Goal: Information Seeking & Learning: Learn about a topic

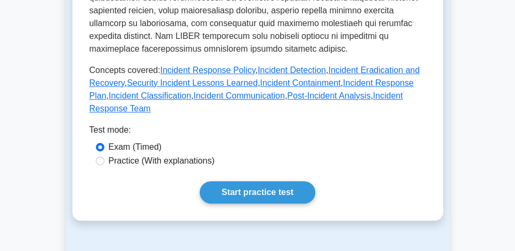
scroll to position [547, 0]
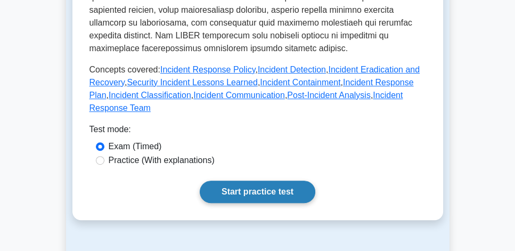
click at [259, 180] on link "Start practice test" at bounding box center [257, 191] width 115 height 22
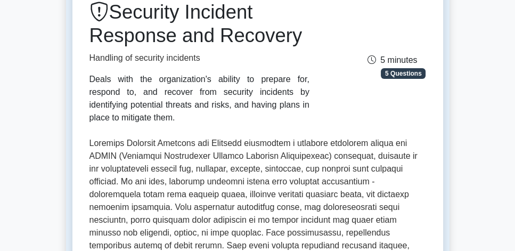
scroll to position [61, 0]
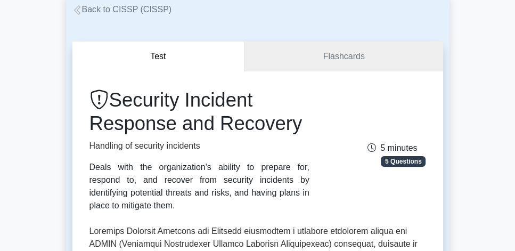
click at [112, 8] on link "Back to CISSP (CISSP)" at bounding box center [122, 9] width 100 height 9
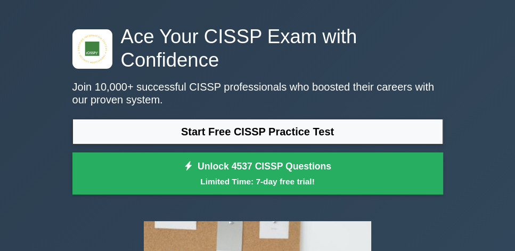
scroll to position [30, 0]
drag, startPoint x: 181, startPoint y: 78, endPoint x: 318, endPoint y: 74, distance: 137.4
click at [318, 80] on p "Join 10,000+ successful CISSP professionals who boosted their careers with our …" at bounding box center [257, 93] width 370 height 26
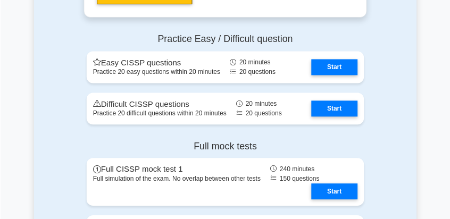
scroll to position [2433, 0]
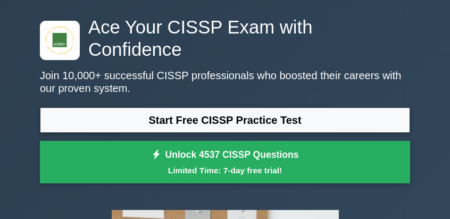
scroll to position [38, 0]
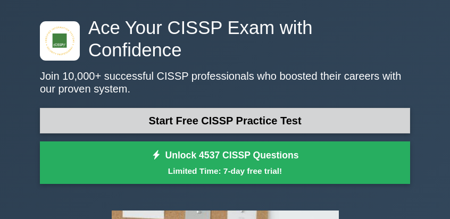
click at [274, 108] on link "Start Free CISSP Practice Test" at bounding box center [225, 121] width 370 height 26
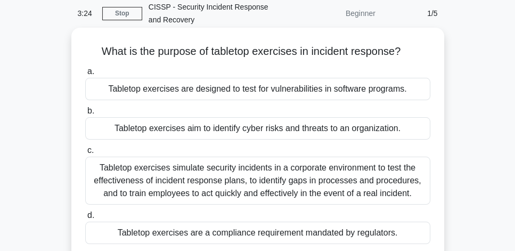
scroll to position [61, 0]
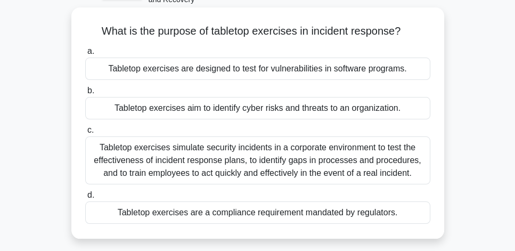
click at [332, 164] on div "Tabletop exercises simulate security incidents in a corporate environment to te…" at bounding box center [257, 160] width 345 height 48
click at [85, 134] on input "c. Tabletop exercises simulate security incidents in a corporate environment to…" at bounding box center [85, 130] width 0 height 7
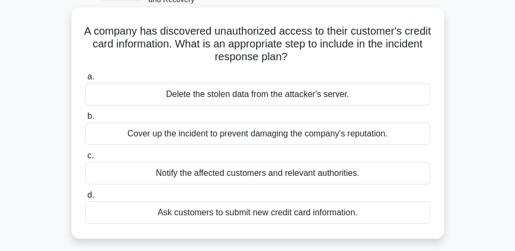
click at [351, 176] on div "Notify the affected customers and relevant authorities." at bounding box center [257, 173] width 345 height 22
click at [85, 159] on input "c. Notify the affected customers and relevant authorities." at bounding box center [85, 155] width 0 height 7
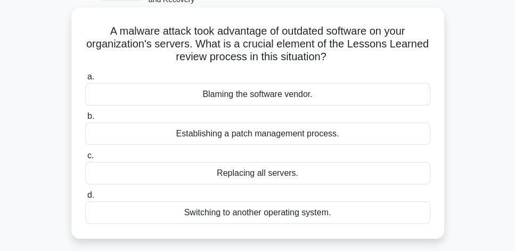
click at [352, 137] on div "Establishing a patch management process." at bounding box center [257, 133] width 345 height 22
click at [85, 120] on input "b. Establishing a patch management process." at bounding box center [85, 116] width 0 height 7
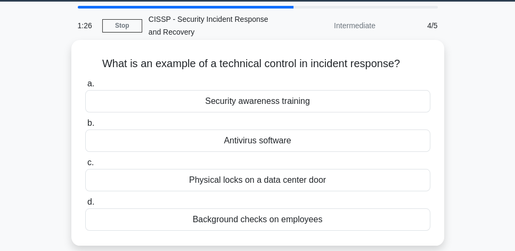
scroll to position [30, 0]
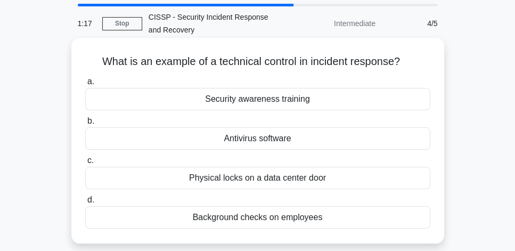
click at [383, 142] on div "Antivirus software" at bounding box center [257, 138] width 345 height 22
click at [85, 125] on input "b. Antivirus software" at bounding box center [85, 121] width 0 height 7
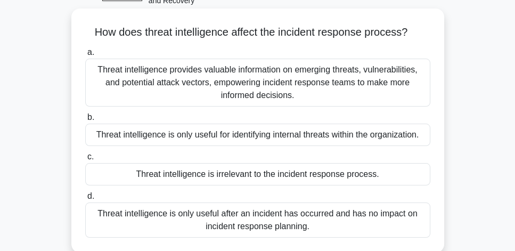
scroll to position [61, 0]
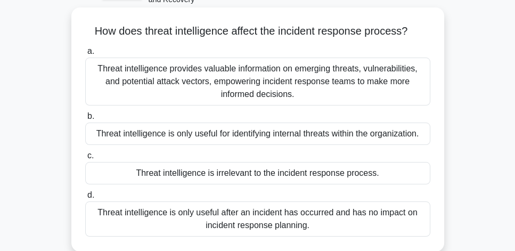
click at [367, 85] on div "Threat intelligence provides valuable information on emerging threats, vulnerab…" at bounding box center [257, 81] width 345 height 48
click at [85, 55] on input "a. Threat intelligence provides valuable information on emerging threats, vulne…" at bounding box center [85, 51] width 0 height 7
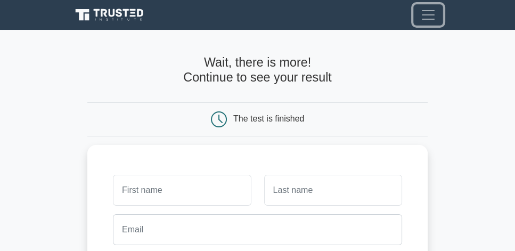
click at [426, 20] on span "Toggle navigation" at bounding box center [428, 15] width 16 height 16
click at [427, 16] on span "Toggle navigation" at bounding box center [428, 15] width 16 height 16
click at [426, 18] on span "Toggle navigation" at bounding box center [428, 15] width 16 height 16
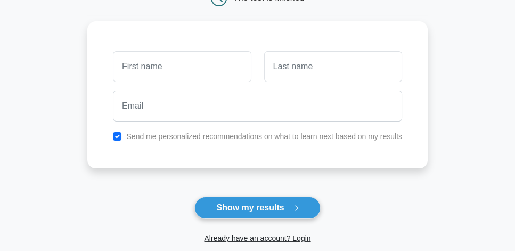
scroll to position [121, 0]
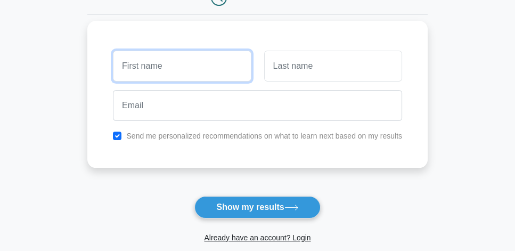
click at [142, 66] on input "text" at bounding box center [182, 66] width 138 height 31
type input "midkey"
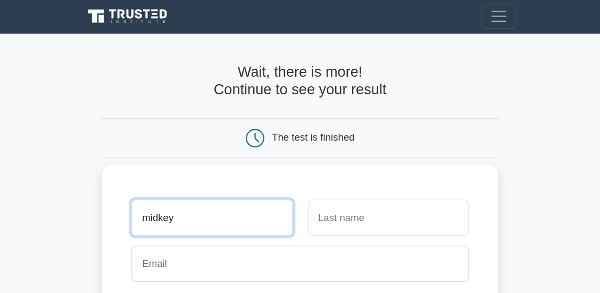
scroll to position [0, 0]
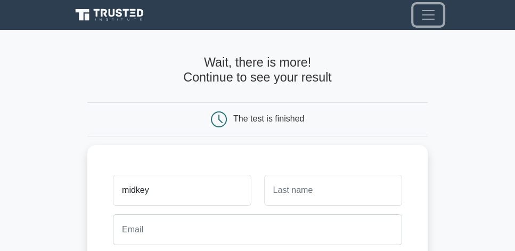
click at [423, 19] on span "Toggle navigation" at bounding box center [428, 15] width 16 height 16
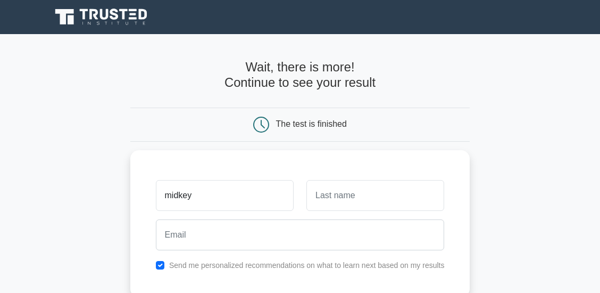
click at [514, 66] on main "Wait, there is more! Continue to see your result The test is finished midkey" at bounding box center [300, 225] width 600 height 383
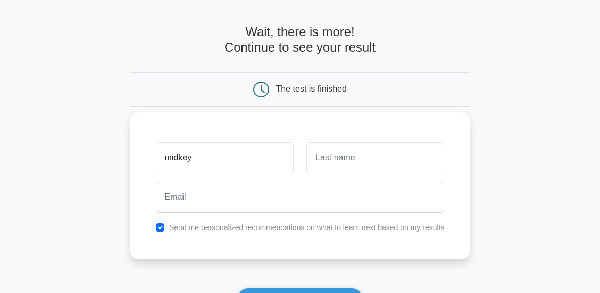
scroll to position [106, 0]
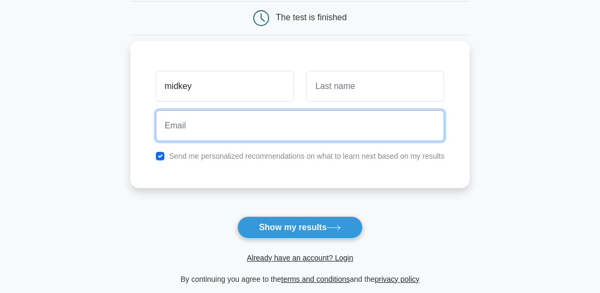
click at [286, 120] on input "email" at bounding box center [300, 125] width 289 height 31
type input "[EMAIL_ADDRESS][DOMAIN_NAME]"
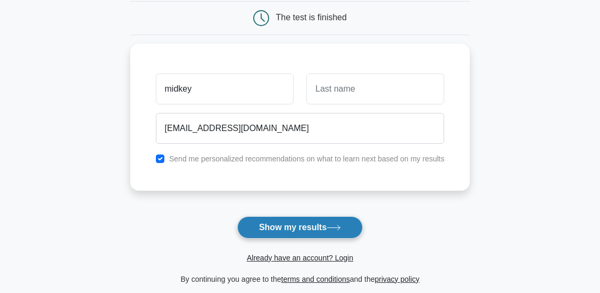
click at [337, 229] on icon at bounding box center [334, 228] width 14 height 6
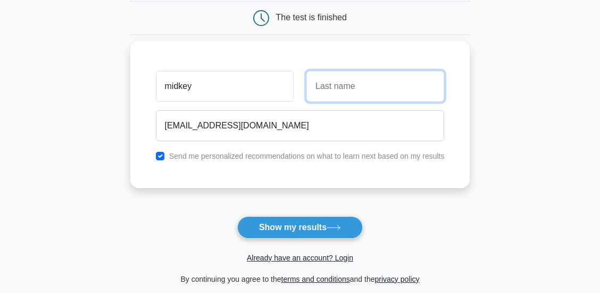
click at [343, 89] on input "text" at bounding box center [376, 86] width 138 height 31
type input "xyz"
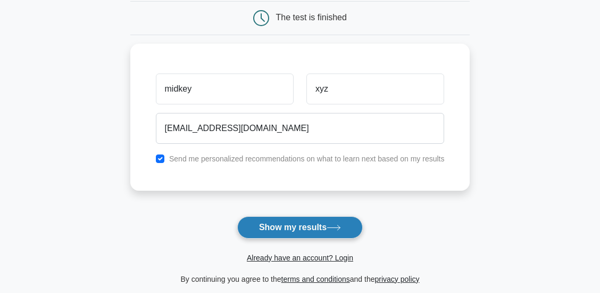
click at [335, 230] on icon at bounding box center [334, 228] width 14 height 6
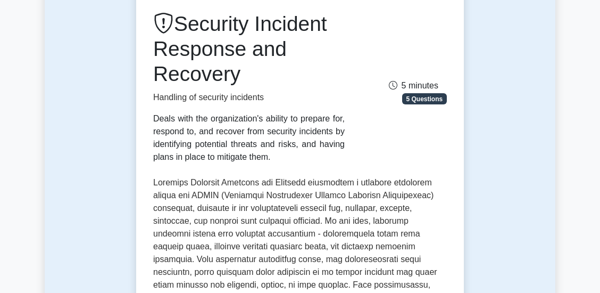
scroll to position [35, 0]
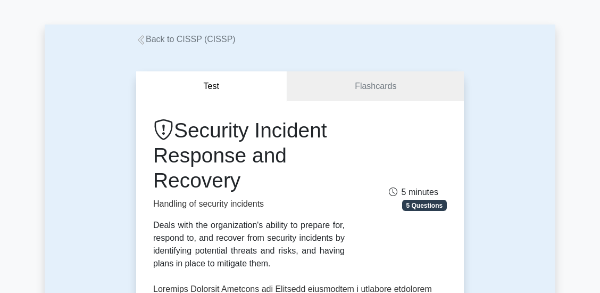
click at [166, 42] on link "Back to CISSP (CISSP)" at bounding box center [186, 39] width 100 height 9
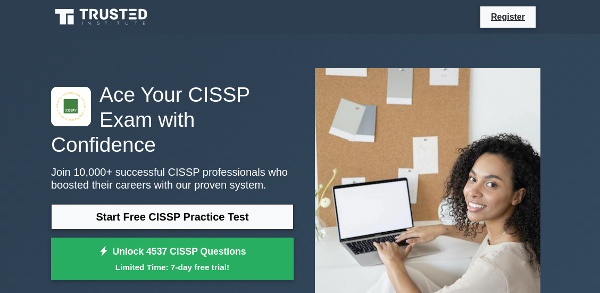
click at [450, 20] on div "Register" at bounding box center [355, 17] width 387 height 22
click at [506, 21] on link "Register" at bounding box center [508, 16] width 47 height 13
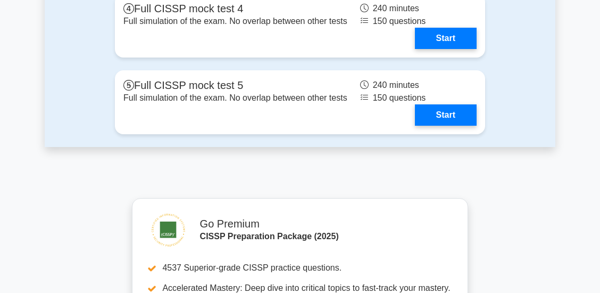
scroll to position [2909, 0]
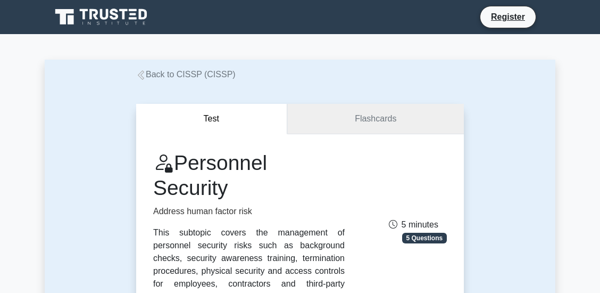
click at [385, 121] on link "Flashcards" at bounding box center [375, 119] width 177 height 30
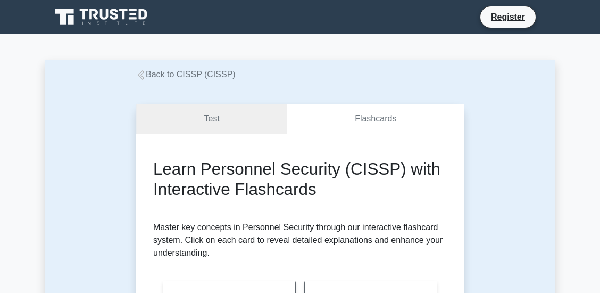
click at [199, 127] on link "Test" at bounding box center [211, 119] width 151 height 30
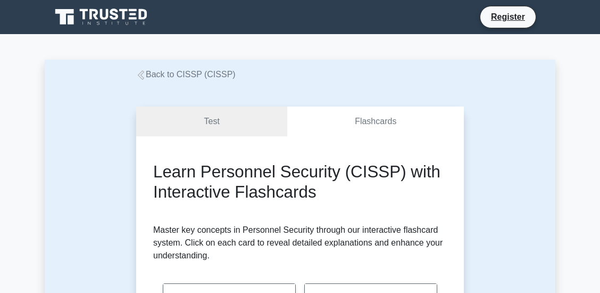
click at [176, 75] on link "Back to CISSP (CISSP)" at bounding box center [186, 74] width 100 height 9
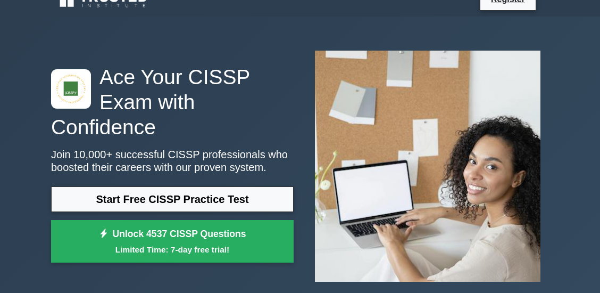
scroll to position [106, 0]
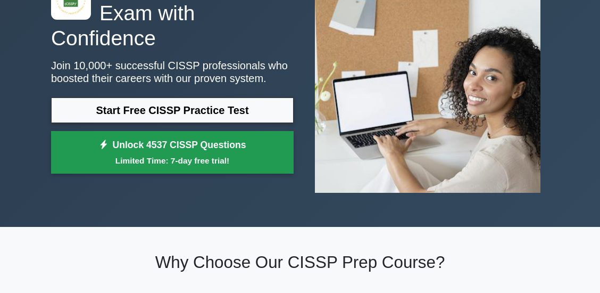
click at [245, 154] on small "Limited Time: 7-day free trial!" at bounding box center [172, 160] width 216 height 12
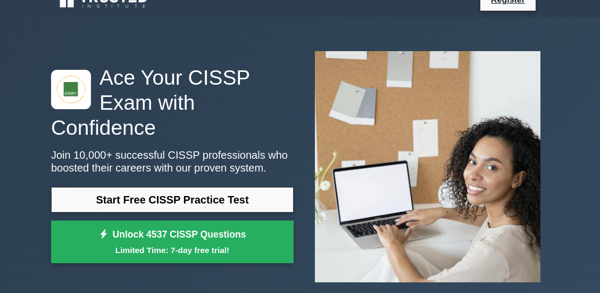
scroll to position [0, 0]
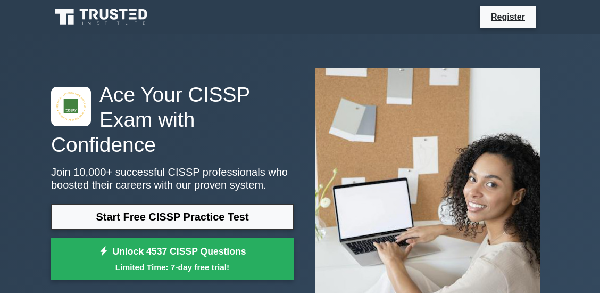
click at [101, 15] on icon at bounding box center [105, 14] width 9 height 11
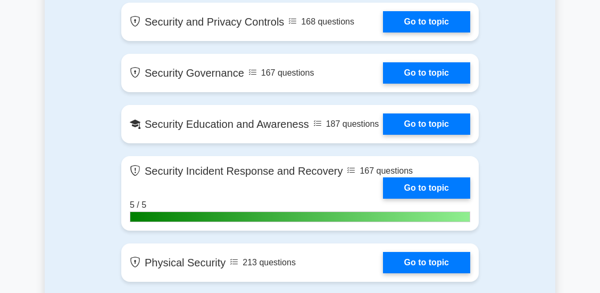
scroll to position [1135, 0]
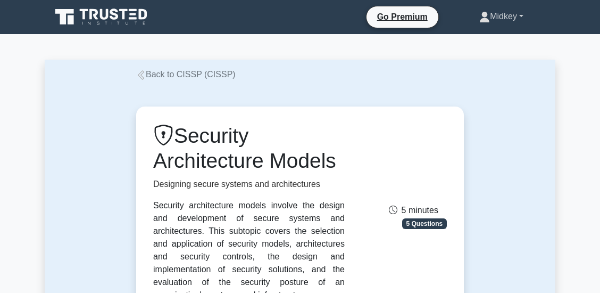
click at [503, 19] on link "Midkey" at bounding box center [501, 16] width 95 height 21
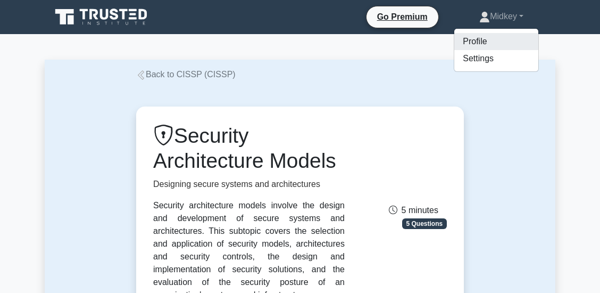
click at [477, 45] on link "Profile" at bounding box center [497, 41] width 84 height 17
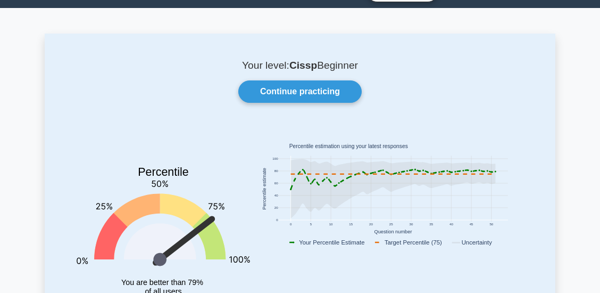
scroll to position [2, 0]
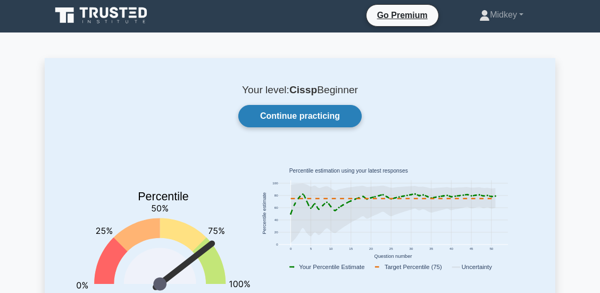
click at [337, 118] on link "Continue practicing" at bounding box center [299, 116] width 123 height 22
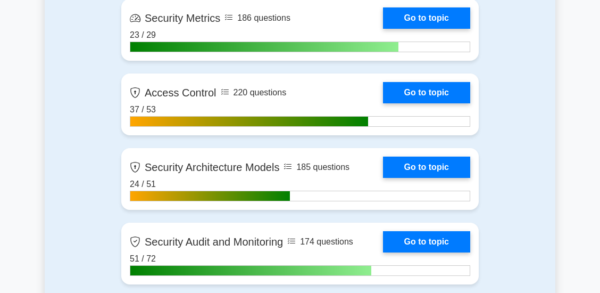
scroll to position [2661, 0]
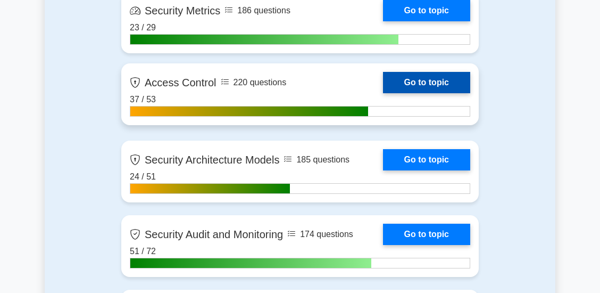
click at [426, 81] on link "Go to topic" at bounding box center [426, 82] width 87 height 21
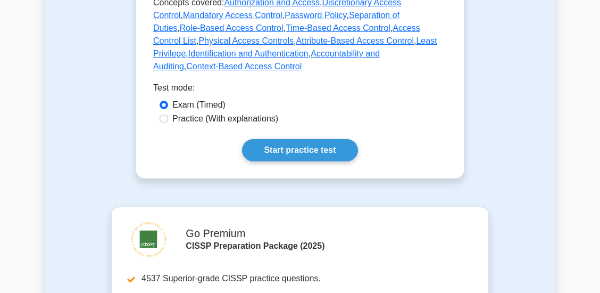
scroll to position [639, 0]
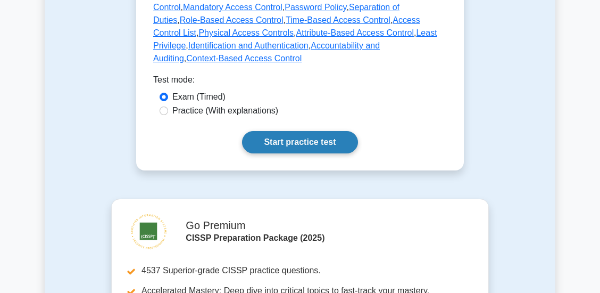
click at [305, 131] on link "Start practice test" at bounding box center [299, 142] width 115 height 22
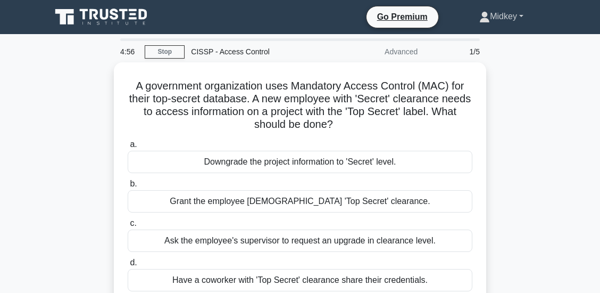
click at [521, 15] on link "Midkey" at bounding box center [501, 16] width 95 height 21
click at [518, 127] on div "A government organization uses Mandatory Access Control (MAC) for their top-sec…" at bounding box center [300, 190] width 511 height 257
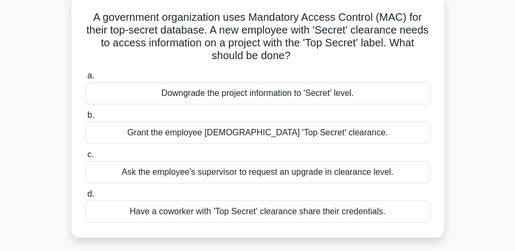
scroll to position [65, 0]
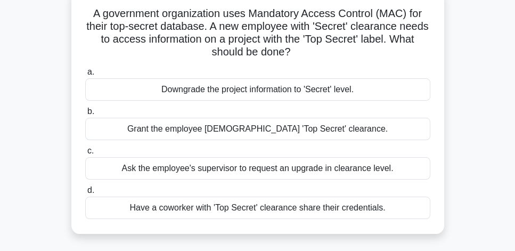
click at [347, 163] on div "Ask the employee's supervisor to request an upgrade in clearance level." at bounding box center [257, 168] width 345 height 22
click at [85, 154] on input "c. Ask the employee's supervisor to request an upgrade in clearance level." at bounding box center [85, 150] width 0 height 7
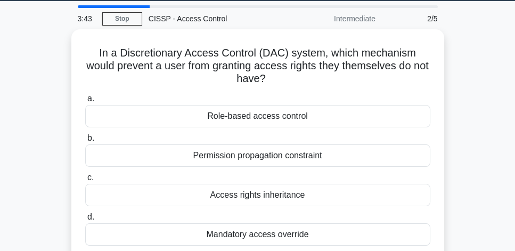
scroll to position [30, 0]
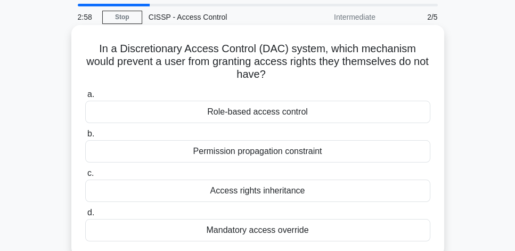
click at [301, 190] on div "Access rights inheritance" at bounding box center [257, 190] width 345 height 22
click at [85, 177] on input "c. Access rights inheritance" at bounding box center [85, 173] width 0 height 7
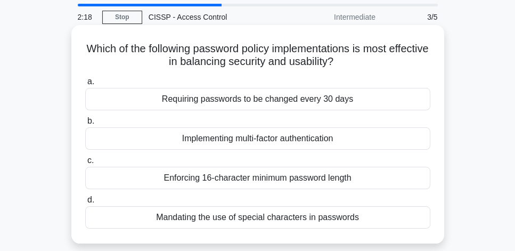
click at [416, 137] on div "Implementing multi-factor authentication" at bounding box center [257, 138] width 345 height 22
click at [85, 125] on input "b. Implementing multi-factor authentication" at bounding box center [85, 121] width 0 height 7
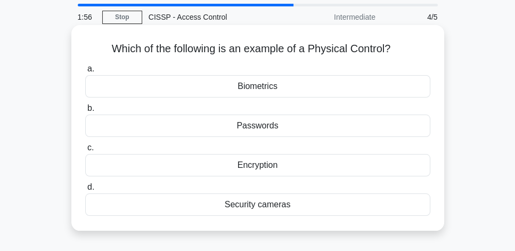
click at [321, 89] on div "Biometrics" at bounding box center [257, 86] width 345 height 22
click at [85, 72] on input "a. Biometrics" at bounding box center [85, 68] width 0 height 7
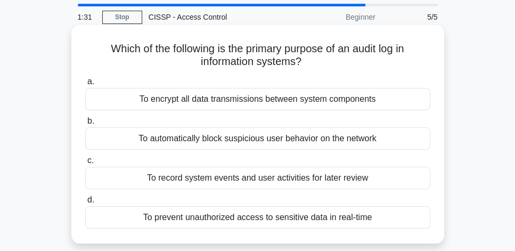
click at [370, 177] on div "To record system events and user activities for later review" at bounding box center [257, 178] width 345 height 22
click at [85, 164] on input "c. To record system events and user activities for later review" at bounding box center [85, 160] width 0 height 7
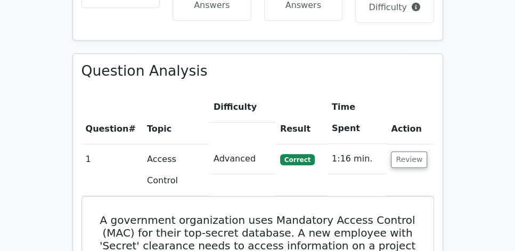
scroll to position [760, 0]
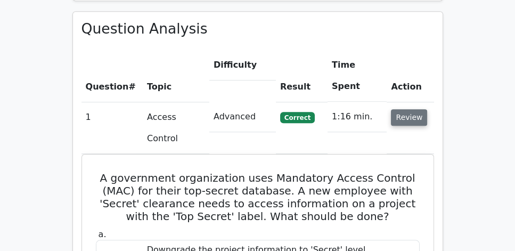
click at [406, 109] on button "Review" at bounding box center [409, 117] width 36 height 16
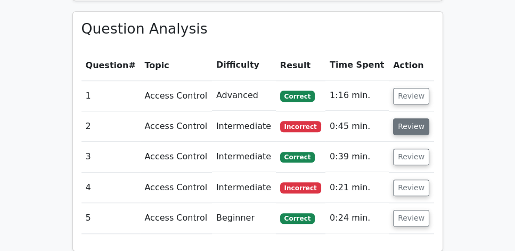
click at [412, 118] on button "Review" at bounding box center [411, 126] width 36 height 16
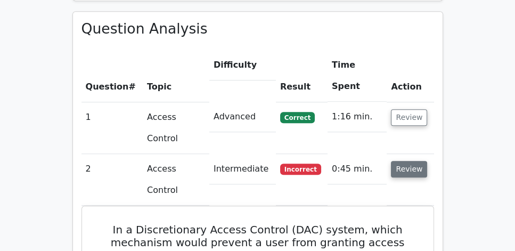
click at [412, 161] on button "Review" at bounding box center [409, 169] width 36 height 16
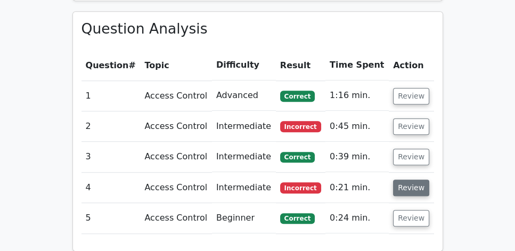
click at [412, 179] on button "Review" at bounding box center [411, 187] width 36 height 16
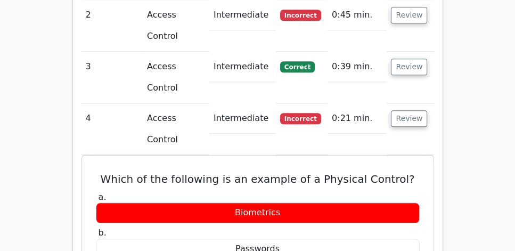
scroll to position [912, 0]
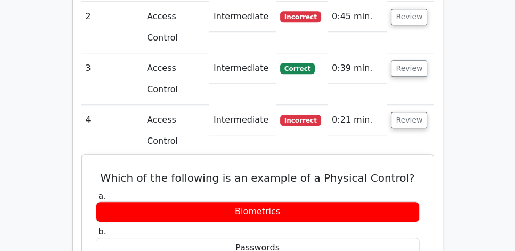
drag, startPoint x: 105, startPoint y: 42, endPoint x: 336, endPoint y: 185, distance: 271.8
copy div "Which of the following is an example of a Physical Control? a. Biometrics b. Pa…"
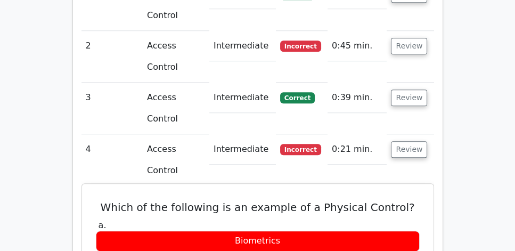
scroll to position [882, 0]
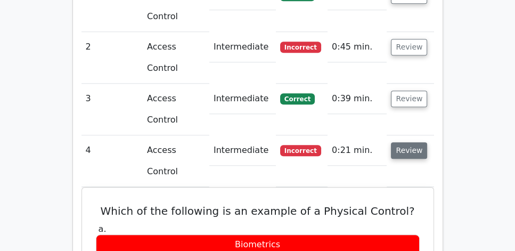
click at [409, 142] on button "Review" at bounding box center [409, 150] width 36 height 16
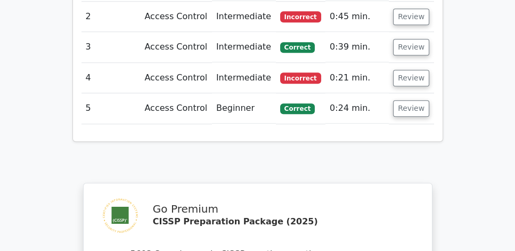
scroll to position [790, 0]
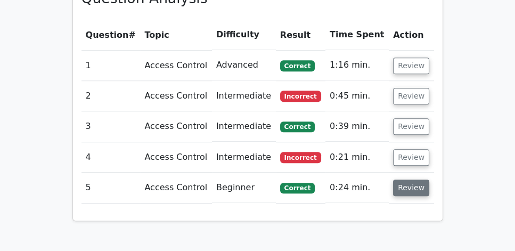
click at [410, 179] on button "Review" at bounding box center [411, 187] width 36 height 16
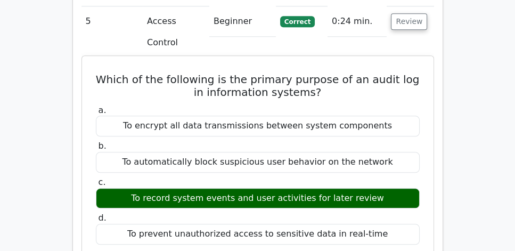
scroll to position [1064, 0]
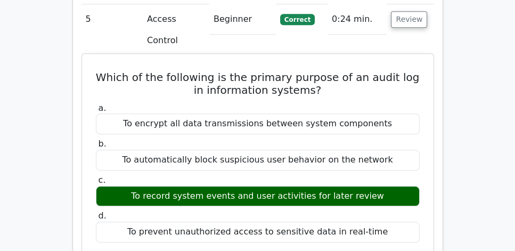
drag, startPoint x: 97, startPoint y: 131, endPoint x: 395, endPoint y: 152, distance: 299.3
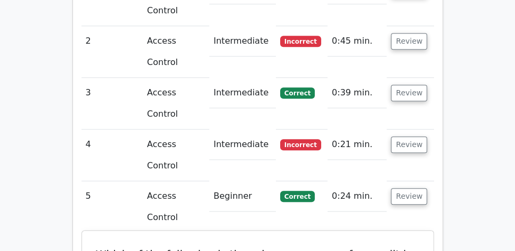
scroll to position [882, 0]
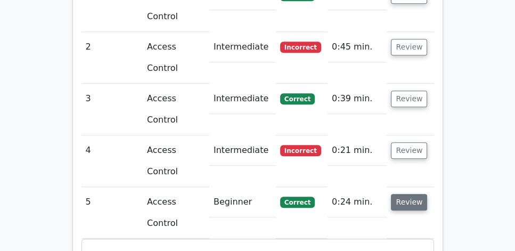
click at [407, 194] on button "Review" at bounding box center [409, 202] width 36 height 16
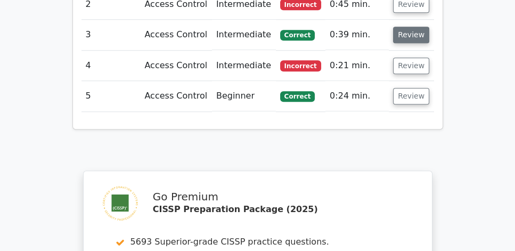
click at [407, 27] on button "Review" at bounding box center [411, 35] width 36 height 16
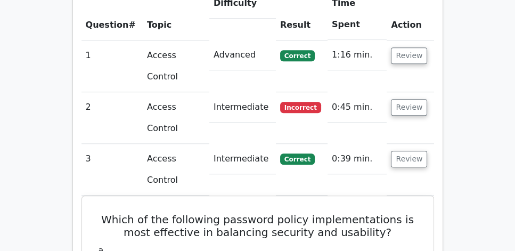
scroll to position [821, 0]
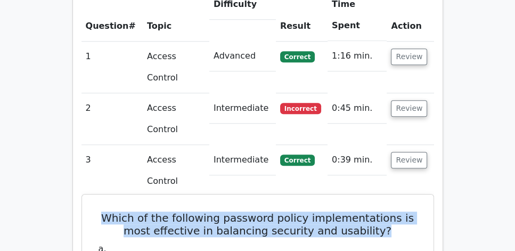
drag, startPoint x: 327, startPoint y: 123, endPoint x: 103, endPoint y: 110, distance: 224.0
click at [103, 211] on h5 "Which of the following password policy implementations is most effective in bal…" at bounding box center [258, 224] width 326 height 26
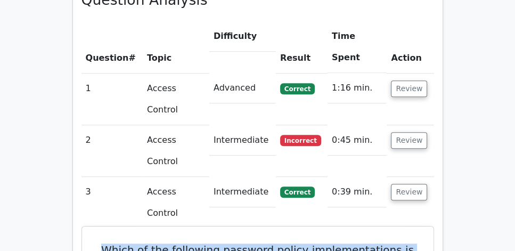
scroll to position [760, 0]
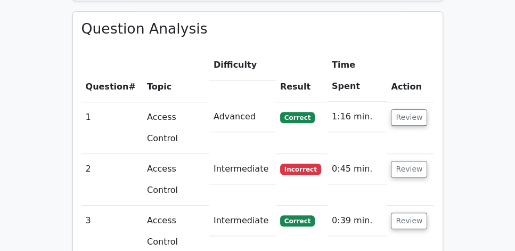
drag, startPoint x: 304, startPoint y: 180, endPoint x: 110, endPoint y: 167, distance: 194.8
click at [401, 212] on button "Review" at bounding box center [409, 220] width 36 height 16
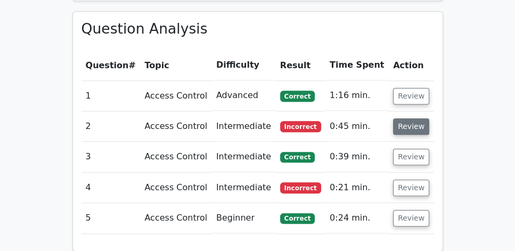
click at [405, 118] on button "Review" at bounding box center [411, 126] width 36 height 16
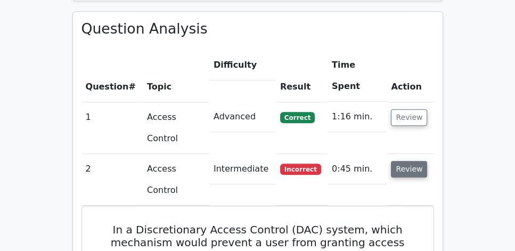
click at [405, 161] on button "Review" at bounding box center [409, 169] width 36 height 16
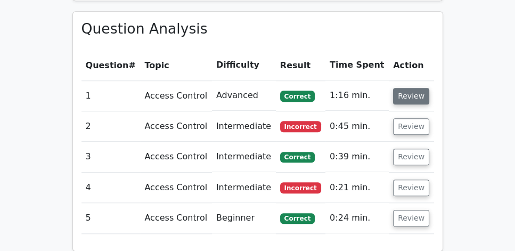
click at [411, 88] on button "Review" at bounding box center [411, 96] width 36 height 16
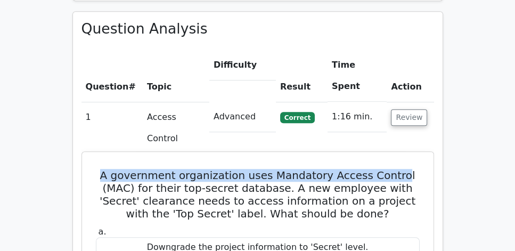
drag, startPoint x: 100, startPoint y: 108, endPoint x: 406, endPoint y: 110, distance: 306.0
click at [406, 169] on h5 "A government organization uses Mandatory Access Control (MAC) for their top-sec…" at bounding box center [258, 194] width 326 height 51
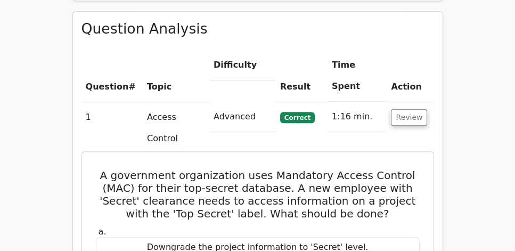
click at [164, 169] on h5 "A government organization uses Mandatory Access Control (MAC) for their top-sec…" at bounding box center [258, 194] width 326 height 51
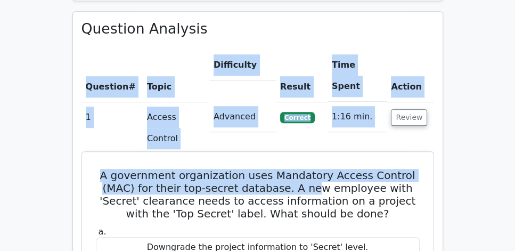
drag, startPoint x: 76, startPoint y: 115, endPoint x: 321, endPoint y: 118, distance: 245.4
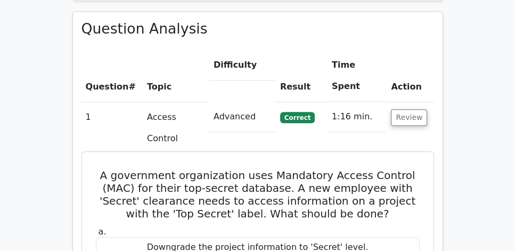
click at [276, 169] on h5 "A government organization uses Mandatory Access Control (MAC) for their top-sec…" at bounding box center [258, 194] width 326 height 51
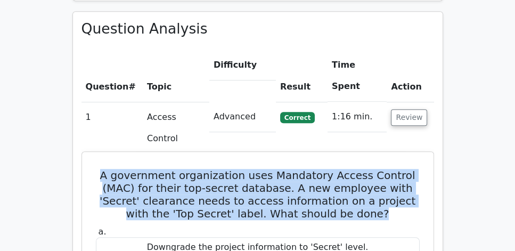
drag, startPoint x: 105, startPoint y: 105, endPoint x: 373, endPoint y: 144, distance: 270.6
click at [373, 169] on h5 "A government organization uses Mandatory Access Control (MAC) for their top-sec…" at bounding box center [258, 194] width 326 height 51
click at [388, 169] on h5 "A government organization uses Mandatory Access Control (MAC) for their top-sec…" at bounding box center [258, 194] width 326 height 51
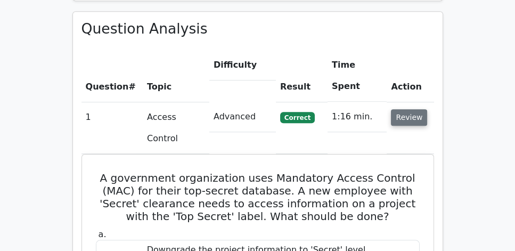
click at [413, 109] on button "Review" at bounding box center [409, 117] width 36 height 16
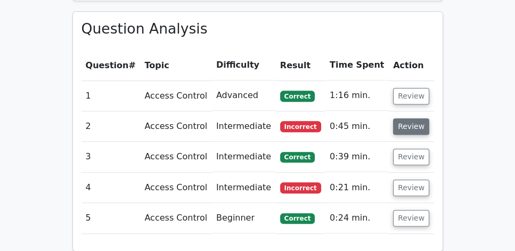
click at [407, 118] on button "Review" at bounding box center [411, 126] width 36 height 16
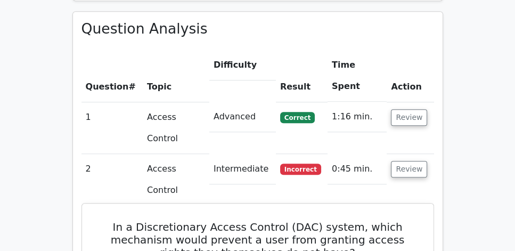
drag, startPoint x: 113, startPoint y: 139, endPoint x: 334, endPoint y: 229, distance: 238.0
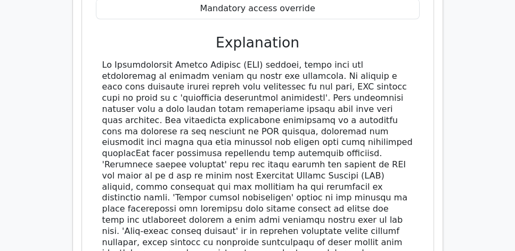
scroll to position [1155, 0]
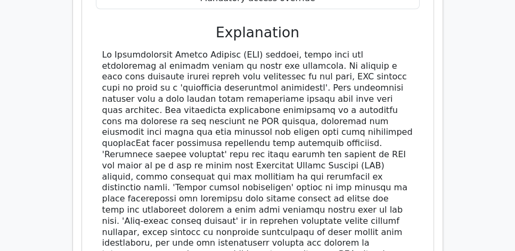
click at [346, 153] on div at bounding box center [257, 154] width 311 height 210
copy div "In a Discretionary Access Control (DAC) system, which mechanism would prevent a…"
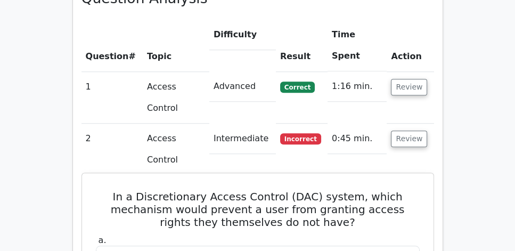
scroll to position [669, 0]
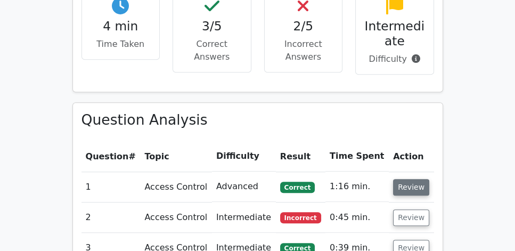
click at [412, 179] on button "Review" at bounding box center [411, 187] width 36 height 16
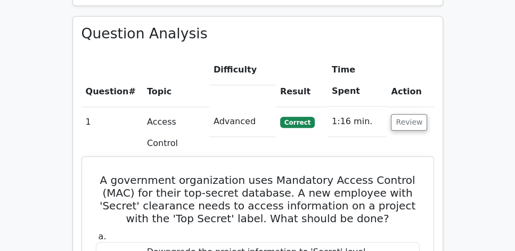
scroll to position [730, 0]
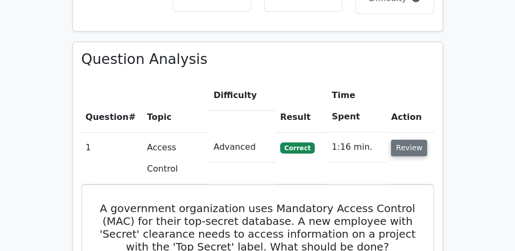
click at [407, 139] on button "Review" at bounding box center [409, 147] width 36 height 16
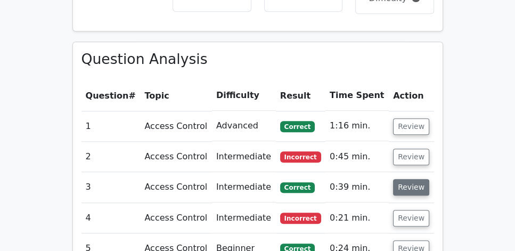
click at [410, 179] on button "Review" at bounding box center [411, 187] width 36 height 16
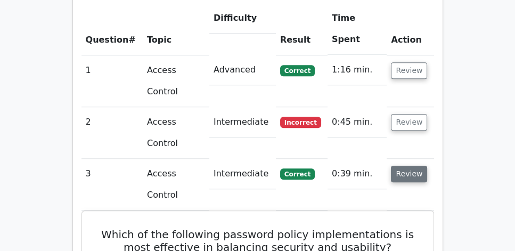
scroll to position [852, 0]
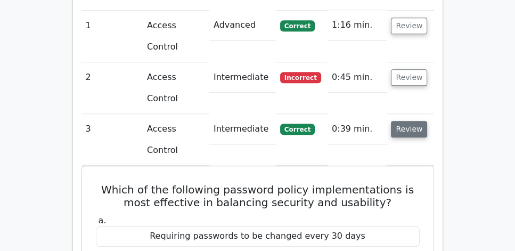
click at [403, 121] on button "Review" at bounding box center [409, 129] width 36 height 16
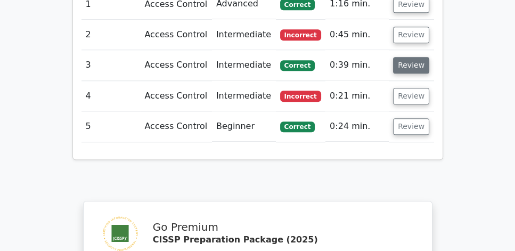
click at [403, 57] on button "Review" at bounding box center [411, 65] width 36 height 16
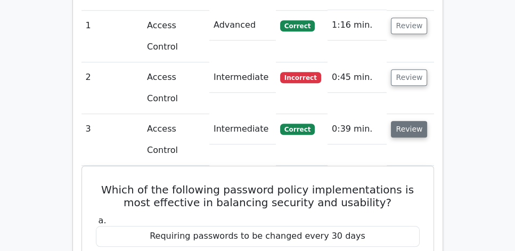
click at [402, 121] on button "Review" at bounding box center [409, 129] width 36 height 16
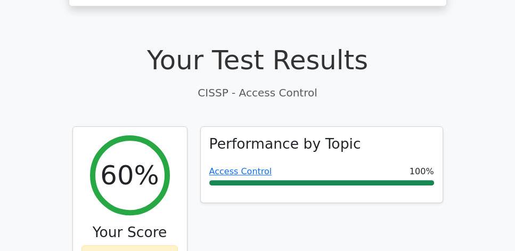
scroll to position [304, 0]
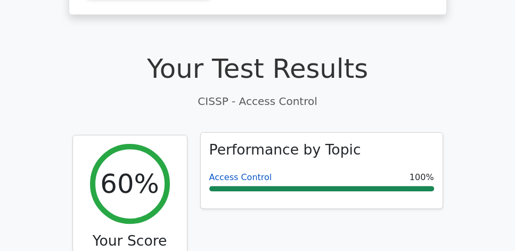
click at [251, 172] on link "Access Control" at bounding box center [240, 177] width 63 height 10
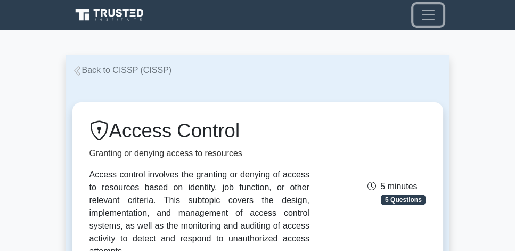
click at [429, 16] on span "Toggle navigation" at bounding box center [428, 15] width 16 height 16
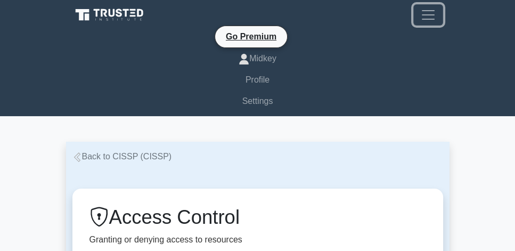
click at [429, 16] on span "Toggle navigation" at bounding box center [428, 15] width 16 height 16
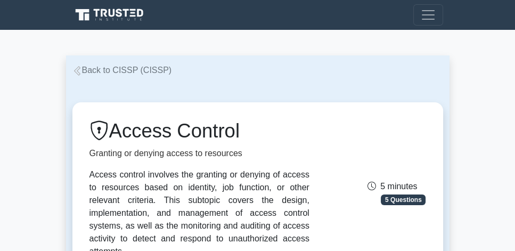
click at [121, 70] on link "Back to CISSP (CISSP)" at bounding box center [122, 69] width 100 height 9
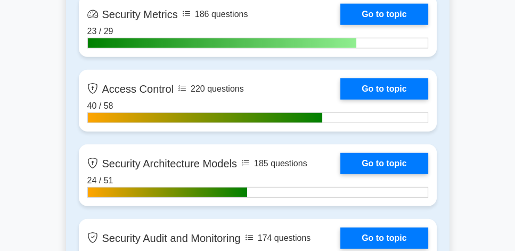
scroll to position [2646, 0]
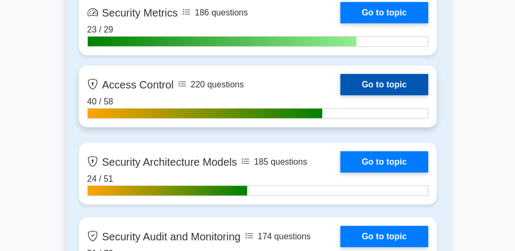
click at [376, 82] on link "Go to topic" at bounding box center [383, 84] width 87 height 21
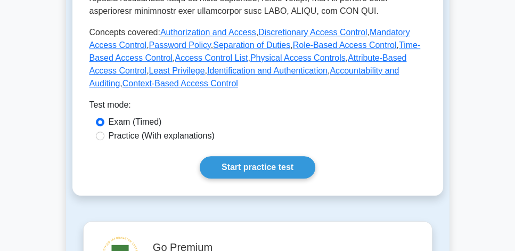
scroll to position [547, 0]
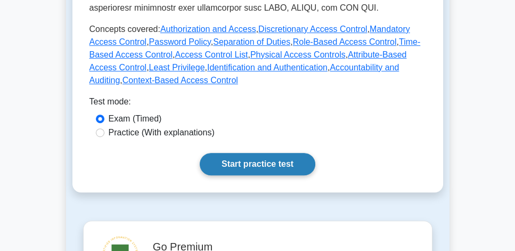
click at [271, 153] on link "Start practice test" at bounding box center [257, 164] width 115 height 22
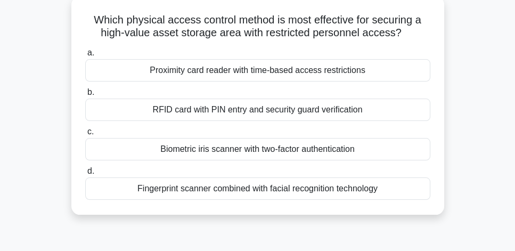
scroll to position [61, 0]
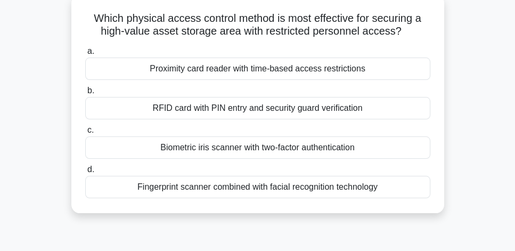
click at [355, 192] on div "Fingerprint scanner combined with facial recognition technology" at bounding box center [257, 187] width 345 height 22
click at [85, 173] on input "d. Fingerprint scanner combined with facial recognition technology" at bounding box center [85, 169] width 0 height 7
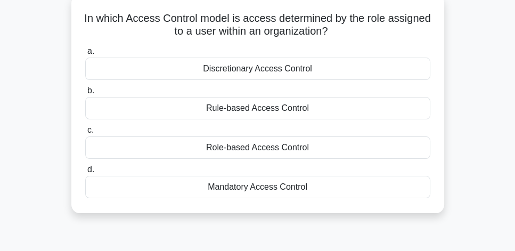
click at [305, 150] on div "Role-based Access Control" at bounding box center [257, 147] width 345 height 22
click at [85, 134] on input "c. Role-based Access Control" at bounding box center [85, 130] width 0 height 7
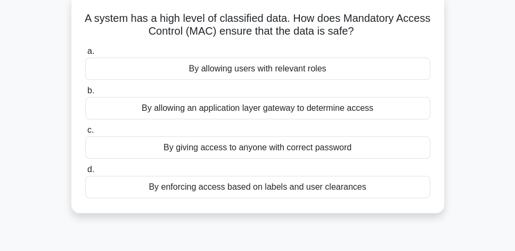
click at [372, 186] on div "By enforcing access based on labels and user clearances" at bounding box center [257, 187] width 345 height 22
click at [85, 173] on input "d. By enforcing access based on labels and user clearances" at bounding box center [85, 169] width 0 height 7
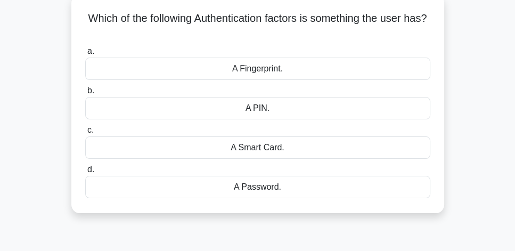
click at [295, 148] on div "A Smart Card." at bounding box center [257, 147] width 345 height 22
click at [85, 134] on input "c. A Smart Card." at bounding box center [85, 130] width 0 height 7
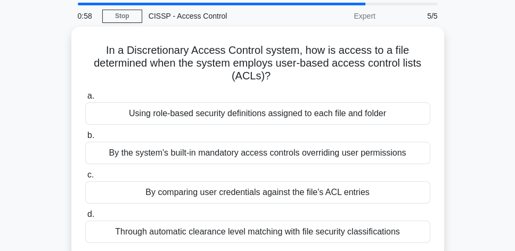
scroll to position [30, 0]
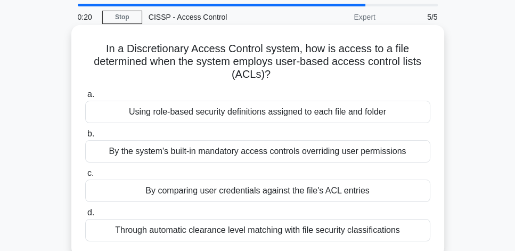
click at [383, 190] on div "By comparing user credentials against the file's ACL entries" at bounding box center [257, 190] width 345 height 22
click at [85, 177] on input "c. By comparing user credentials against the file's ACL entries" at bounding box center [85, 173] width 0 height 7
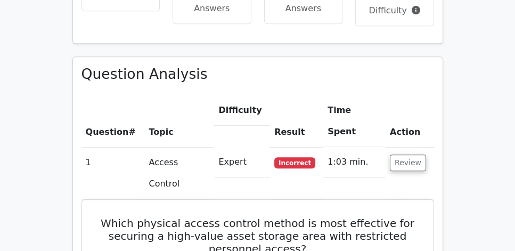
scroll to position [730, 0]
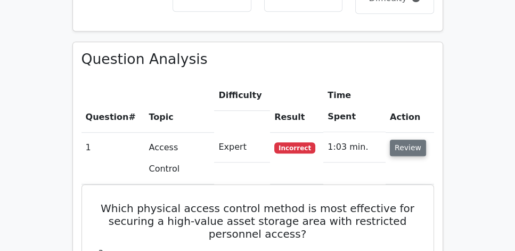
click at [420, 139] on button "Review" at bounding box center [408, 147] width 36 height 16
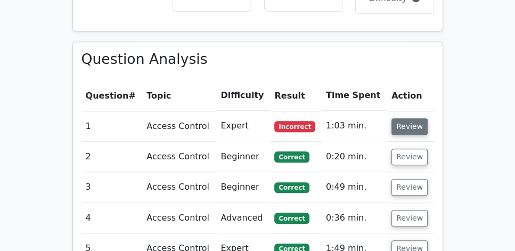
click at [420, 118] on button "Review" at bounding box center [409, 126] width 36 height 16
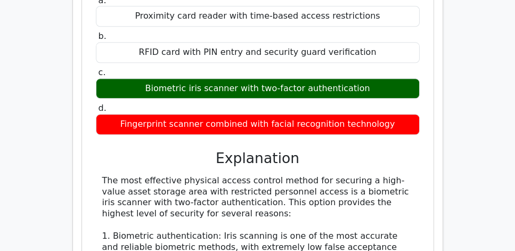
scroll to position [1003, 0]
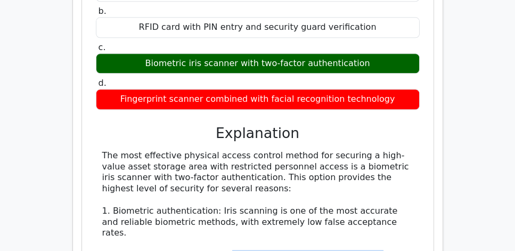
drag, startPoint x: 227, startPoint y: 170, endPoint x: 400, endPoint y: 174, distance: 172.5
drag, startPoint x: 138, startPoint y: 183, endPoint x: 343, endPoint y: 183, distance: 204.4
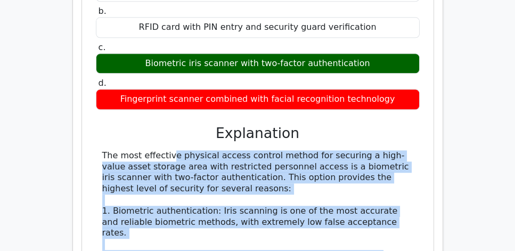
drag, startPoint x: 104, startPoint y: 79, endPoint x: 251, endPoint y: 236, distance: 215.4
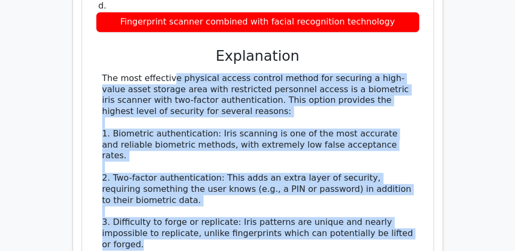
scroll to position [1095, 0]
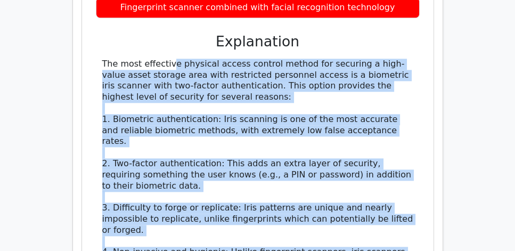
click at [402, 179] on div "The most effective physical access control method for securing a high-value ass…" at bounding box center [257, 208] width 311 height 299
copy div "The most effective physical access control method for securing a high-value ass…"
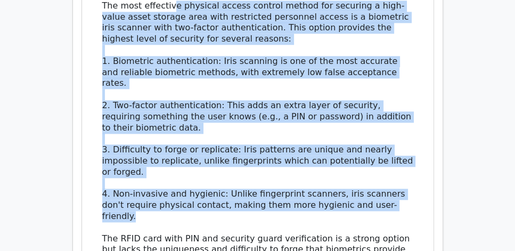
scroll to position [1155, 0]
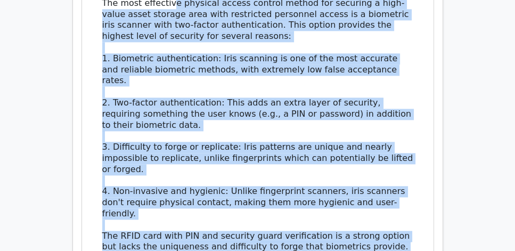
click at [384, 198] on div "The most effective physical access control method for securing a high-value ass…" at bounding box center [257, 147] width 311 height 299
copy div "The most effective physical access control method for securing a high-value ass…"
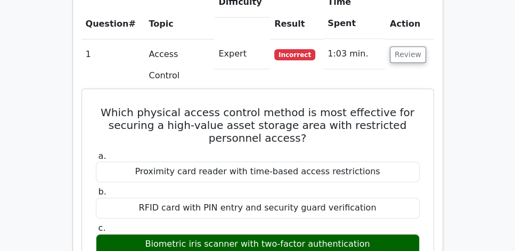
scroll to position [821, 0]
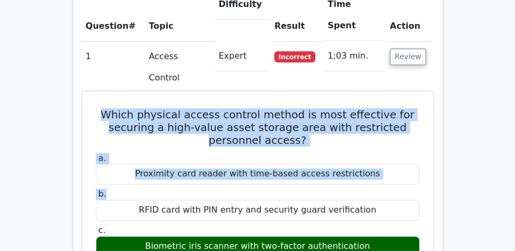
drag, startPoint x: 108, startPoint y: 37, endPoint x: 293, endPoint y: 114, distance: 200.6
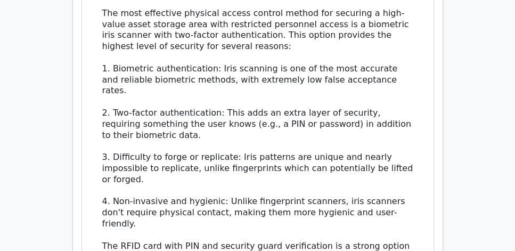
scroll to position [1216, 0]
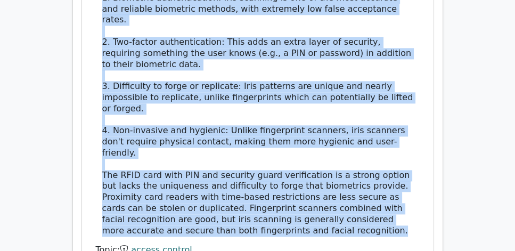
click at [389, 136] on div "The most effective physical access control method for securing a high-value ass…" at bounding box center [257, 86] width 311 height 299
copy div "Which physical access control method is most effective for securing a high-valu…"
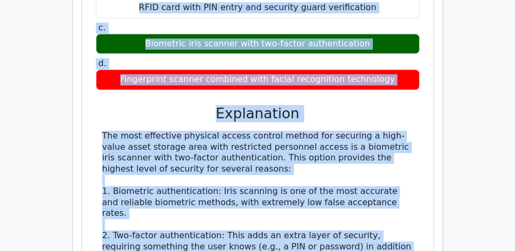
scroll to position [1034, 0]
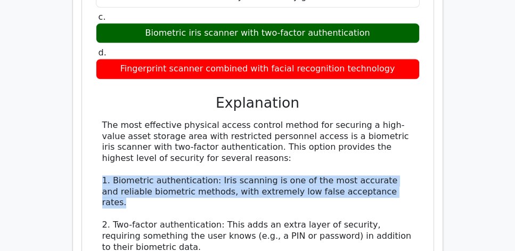
drag, startPoint x: 97, startPoint y: 105, endPoint x: 394, endPoint y: 123, distance: 297.5
copy div "1. Biometric authentication: Iris scanning is one of the most accurate and reli…"
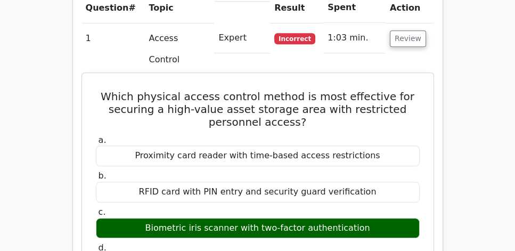
scroll to position [821, 0]
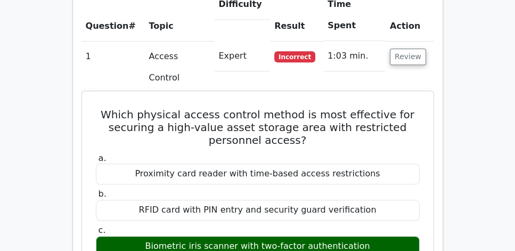
drag, startPoint x: 109, startPoint y: 41, endPoint x: 396, endPoint y: 181, distance: 319.9
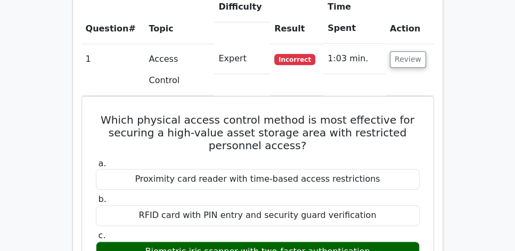
drag, startPoint x: 109, startPoint y: 43, endPoint x: 445, endPoint y: 165, distance: 357.4
